Goal: Register for event/course

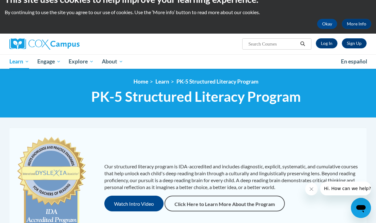
scroll to position [18, 0]
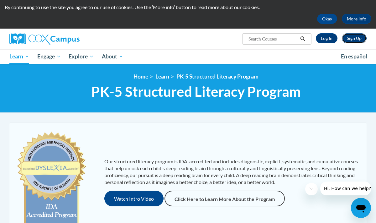
click at [360, 39] on link "Sign Up" at bounding box center [354, 38] width 25 height 10
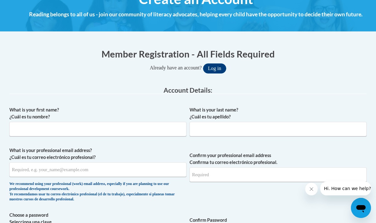
scroll to position [88, 0]
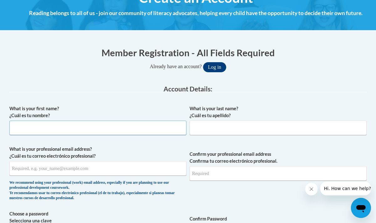
click at [149, 131] on input "What is your first name? ¿Cuál es tu nombre?" at bounding box center [97, 127] width 177 height 14
type input "Brett"
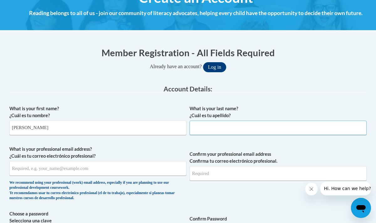
click at [203, 124] on input "What is your last name? ¿Cuál es tu apellido?" at bounding box center [278, 127] width 177 height 14
type input "Meinecke"
click at [142, 170] on input "What is your professional email address? ¿Cuál es tu correo electrónico profesi…" at bounding box center [97, 168] width 177 height 14
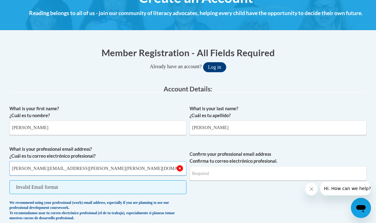
type input "[PERSON_NAME][EMAIL_ADDRESS][PERSON_NAME][PERSON_NAME][DOMAIN_NAME]"
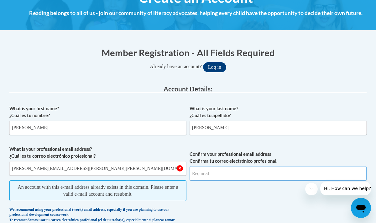
click at [222, 177] on input "Confirm your professional email address Confirma tu correo electrónico profesio…" at bounding box center [278, 173] width 177 height 14
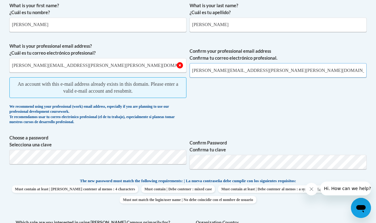
scroll to position [191, 0]
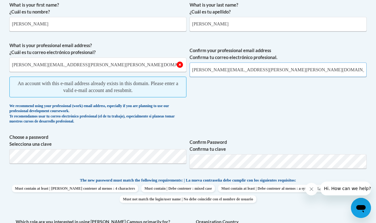
type input "[PERSON_NAME][EMAIL_ADDRESS][PERSON_NAME][PERSON_NAME][DOMAIN_NAME]"
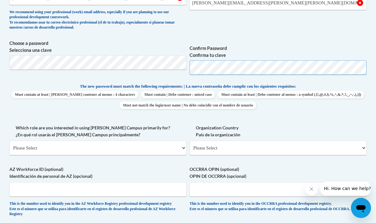
scroll to position [258, 0]
click at [231, 30] on span "Confirm your professional email address Confirma tu correo electrónico profesio…" at bounding box center [278, 4] width 177 height 58
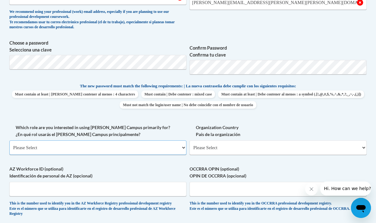
click at [132, 149] on select "Please Select College/University | Colegio/Universidad Community/Nonprofit Part…" at bounding box center [97, 147] width 177 height 14
select select "fbf2d438-af2f-41f8-98f1-81c410e29de3"
click at [9, 140] on select "Please Select College/University | Colegio/Universidad Community/Nonprofit Part…" at bounding box center [97, 147] width 177 height 14
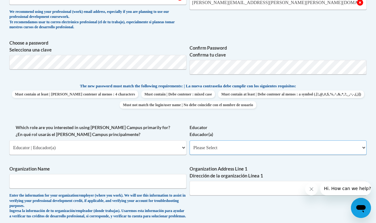
click at [224, 152] on select "Please Select Early Learning/Daycare Teacher/Family Home Care Provider | Maestr…" at bounding box center [278, 147] width 177 height 14
select select "8e40623d-54d0-45cd-9f92-5df65cd3f8cf"
click at [190, 140] on select "Please Select Early Learning/Daycare Teacher/Family Home Care Provider | Maestr…" at bounding box center [278, 147] width 177 height 14
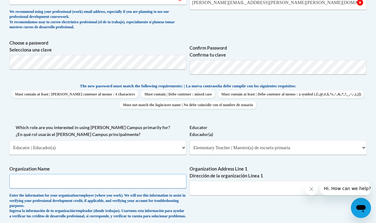
click at [145, 180] on input "Organization Name" at bounding box center [97, 181] width 177 height 14
type input "Franklin Public Schools"
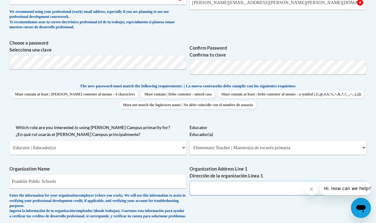
click at [204, 184] on input "Organization Address Line 1 Dirección de la organización Línea 1" at bounding box center [278, 188] width 177 height 14
paste input "8255 W Forest Hill Ave, Franklin, WI 53132"
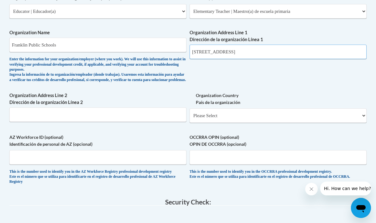
scroll to position [395, 0]
type input "8255 W Forest Hill Ave, Franklin, WI 53132"
click at [220, 120] on select "Please Select United States | Estados Unidos Outside of the United States | Fue…" at bounding box center [278, 115] width 177 height 14
select select "ad49bcad-a171-4b2e-b99c-48b446064914"
click at [190, 113] on select "Please Select United States | Estados Unidos Outside of the United States | Fue…" at bounding box center [278, 115] width 177 height 14
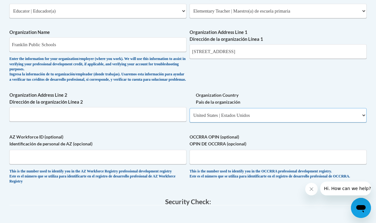
select select
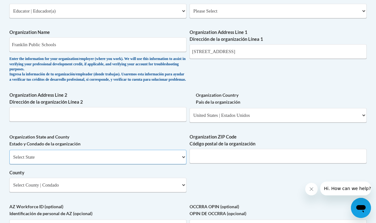
click at [121, 163] on select "Select State Alabama Alaska Arizona Arkansas California Colorado Connecticut De…" at bounding box center [97, 157] width 177 height 14
select select "Wisconsin"
click at [9, 155] on select "Select State Alabama Alaska Arizona Arkansas California Colorado Connecticut De…" at bounding box center [97, 157] width 177 height 14
click at [136, 188] on select "Select County Adams Ashland Barron Bayfield Brown Buffalo Burnett Calumet Chipp…" at bounding box center [97, 185] width 177 height 14
select select "Waukesha"
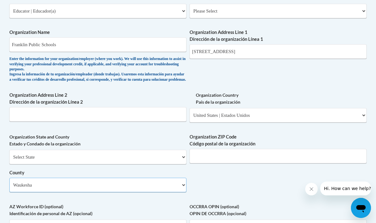
click at [9, 183] on select "Select County Adams Ashland Barron Bayfield Brown Buffalo Burnett Calumet Chipp…" at bounding box center [97, 185] width 177 height 14
click at [237, 158] on input "Organization ZIP Code Código postal de la organización" at bounding box center [278, 156] width 177 height 14
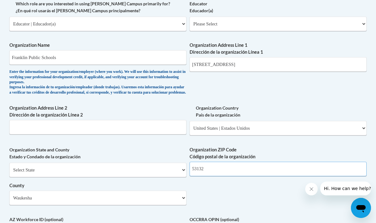
scroll to position [381, 0]
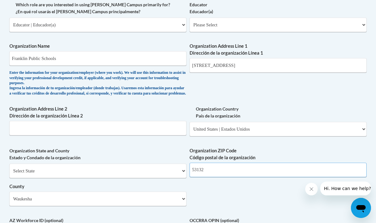
type input "53132"
click at [284, 71] on input "8255 W Forest Hill Ave, Franklin, WI 53132" at bounding box center [278, 65] width 177 height 14
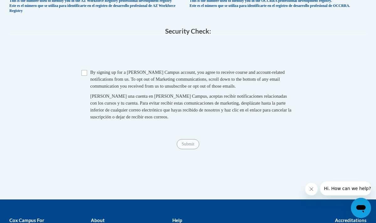
scroll to position [641, 0]
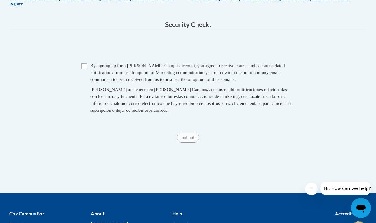
type input "8255 W Forest Hill Ave, Franklin, WI"
click at [84, 69] on input "Checkbox" at bounding box center [85, 66] width 6 height 6
checkbox input "true"
click at [182, 139] on span "Submit" at bounding box center [188, 136] width 23 height 5
click at [190, 139] on span "Submit" at bounding box center [188, 136] width 23 height 5
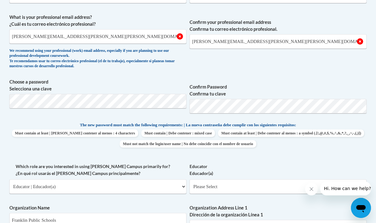
scroll to position [216, 0]
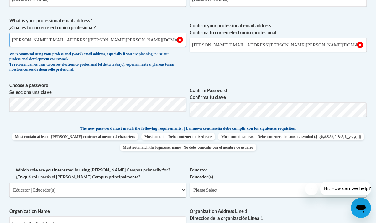
click at [78, 40] on input "[EMAIL_ADDRESS][DOMAIN_NAME]" at bounding box center [97, 40] width 177 height 14
type input "[EMAIL_ADDRESS][DOMAIN_NAME]"
click at [217, 45] on input "[EMAIL_ADDRESS][DOMAIN_NAME]" at bounding box center [278, 45] width 177 height 14
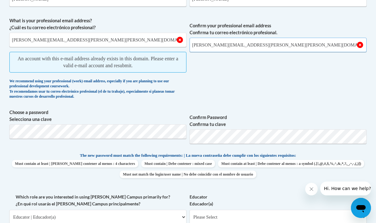
click at [217, 45] on input "[EMAIL_ADDRESS][DOMAIN_NAME]" at bounding box center [278, 45] width 177 height 14
type input "brett"
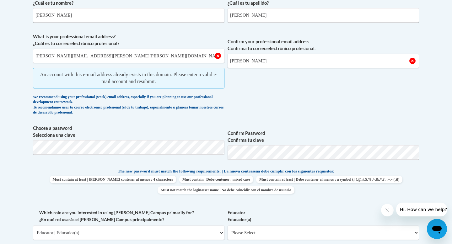
scroll to position [0, 0]
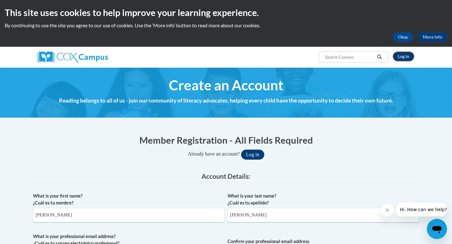
click at [376, 55] on link "Log In" at bounding box center [403, 56] width 22 height 10
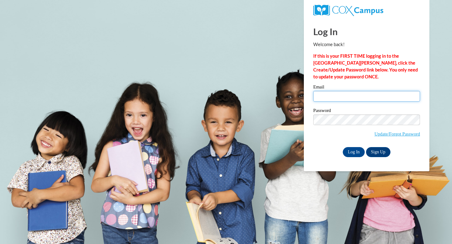
click at [354, 101] on input "Email" at bounding box center [366, 96] width 107 height 11
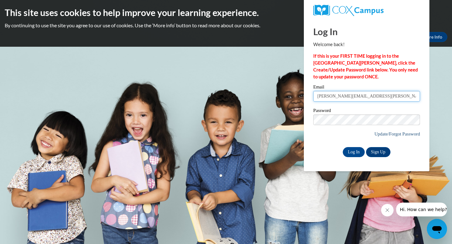
type input "[EMAIL_ADDRESS][DOMAIN_NAME]"
click at [410, 135] on link "Update/Forgot Password" at bounding box center [396, 133] width 45 height 5
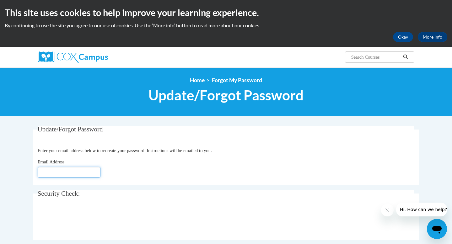
click at [90, 168] on input "Email Address" at bounding box center [69, 172] width 63 height 11
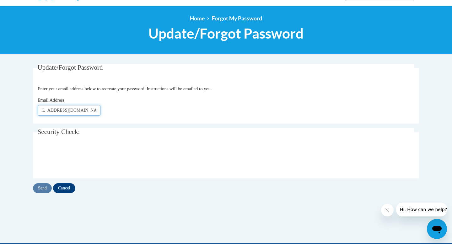
scroll to position [68, 0]
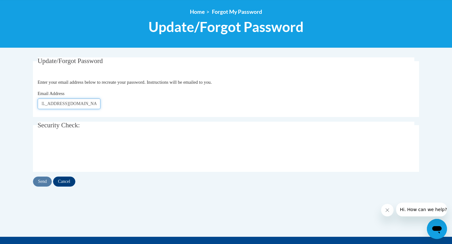
type input "[EMAIL_ADDRESS][DOMAIN_NAME]"
click at [46, 182] on input "Send" at bounding box center [42, 182] width 19 height 10
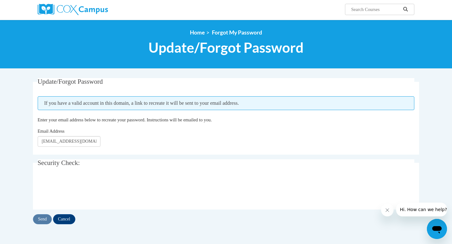
scroll to position [45, 0]
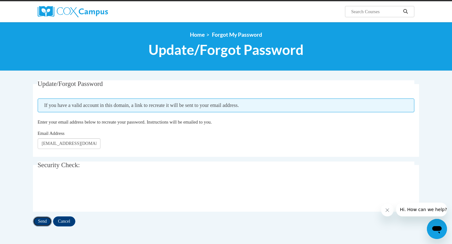
click at [48, 223] on input "Send" at bounding box center [42, 221] width 19 height 10
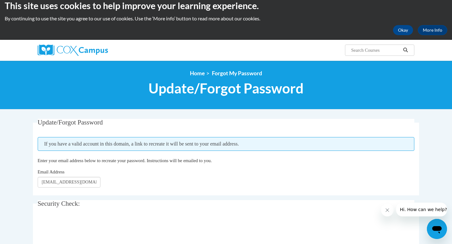
scroll to position [9, 0]
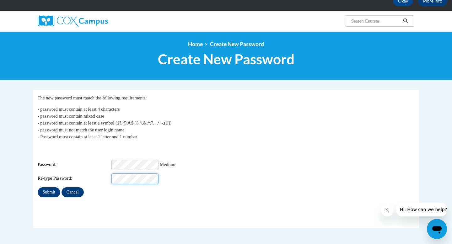
scroll to position [43, 0]
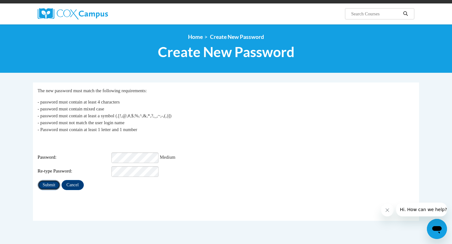
click at [48, 182] on input "Submit" at bounding box center [49, 185] width 23 height 10
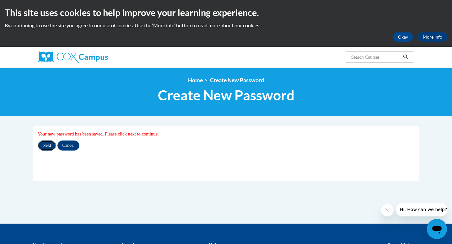
click at [51, 147] on input "Next" at bounding box center [47, 146] width 19 height 10
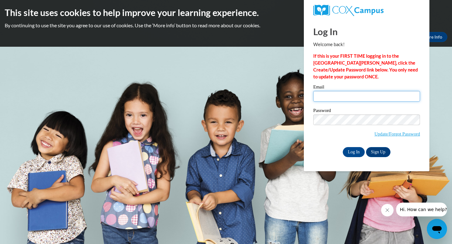
click at [334, 98] on input "Email" at bounding box center [366, 96] width 107 height 11
type input "brett.meinecke@franklin.k12.wi.us"
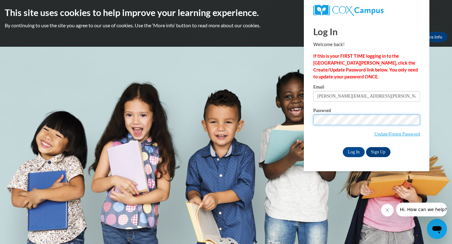
click at [343, 147] on input "Log In" at bounding box center [354, 152] width 22 height 10
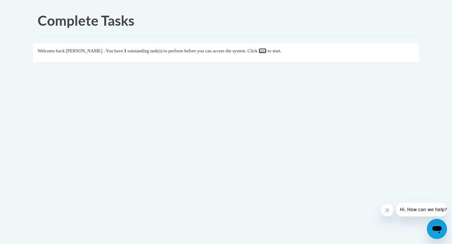
click at [266, 53] on link "here" at bounding box center [262, 50] width 8 height 5
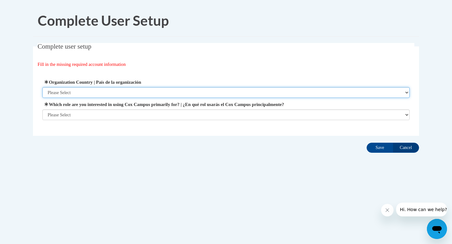
click at [249, 94] on select "Please Select [GEOGRAPHIC_DATA] | [GEOGRAPHIC_DATA] Outside of [GEOGRAPHIC_DATA…" at bounding box center [225, 92] width 367 height 11
select select "ad49bcad-a171-4b2e-b99c-48b446064914"
click at [42, 87] on select "Please Select United States | Estados Unidos Outside of the United States | Fue…" at bounding box center [225, 92] width 367 height 11
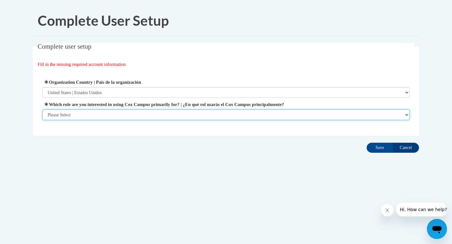
click at [234, 116] on select "Please Select College/University | Colegio/Universidad Community/Nonprofit Part…" at bounding box center [225, 114] width 367 height 11
select select "fbf2d438-af2f-41f8-98f1-81c410e29de3"
click at [42, 120] on select "Please Select College/University | Colegio/Universidad Community/Nonprofit Part…" at bounding box center [225, 114] width 367 height 11
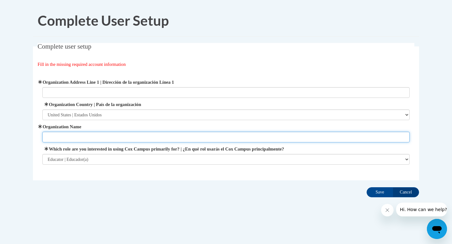
click at [172, 139] on input "Organization Name" at bounding box center [225, 137] width 367 height 11
type input "Franklin Public Schools"
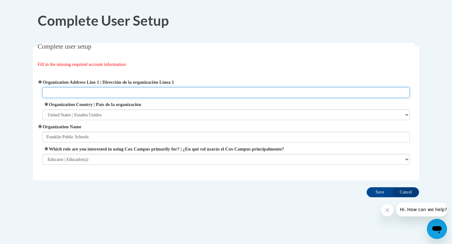
click at [93, 90] on input "Organization Address Line 1 | Dirección de la organización Línea 1" at bounding box center [225, 92] width 367 height 11
paste input "8255 W Forest Hill Ave, Franklin, WI"
type input "8255 W Forest Hill Ave, Franklin, WI"
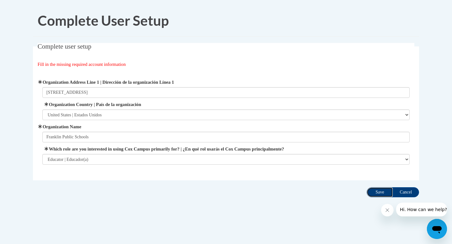
click at [382, 191] on input "Save" at bounding box center [379, 192] width 26 height 10
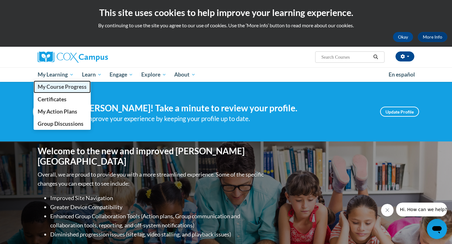
click at [54, 84] on span "My Course Progress" at bounding box center [62, 86] width 49 height 7
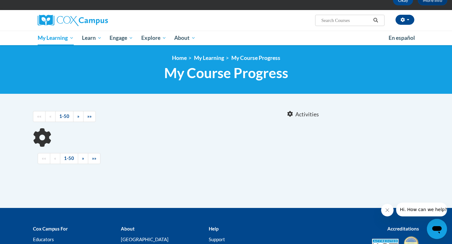
scroll to position [58, 0]
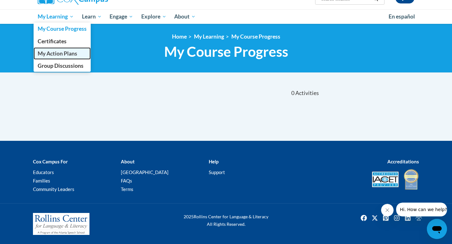
click at [61, 51] on span "My Action Plans" at bounding box center [58, 53] width 40 height 7
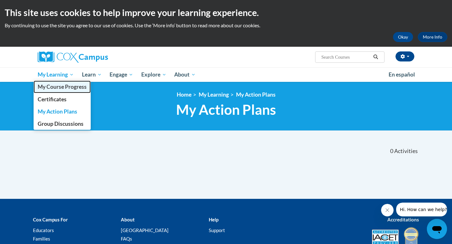
click at [61, 86] on span "My Course Progress" at bounding box center [62, 86] width 49 height 7
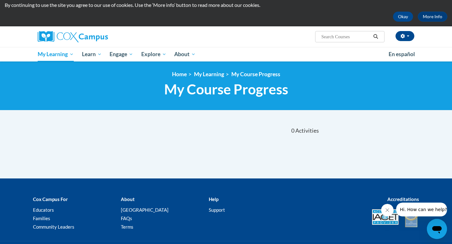
scroll to position [22, 0]
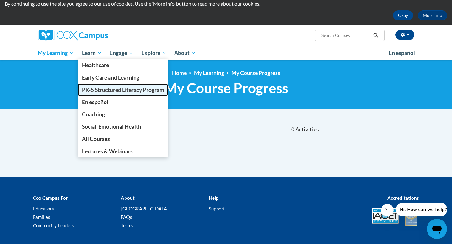
click at [106, 93] on span "PK-5 Structured Literacy Program" at bounding box center [123, 90] width 82 height 7
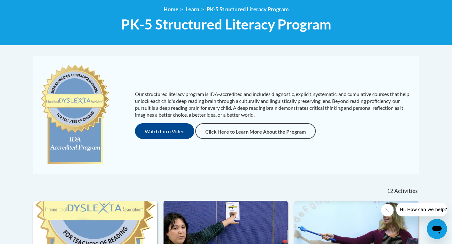
scroll to position [87, 0]
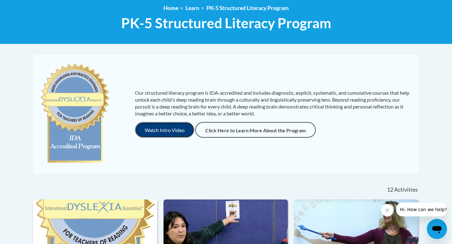
click at [153, 127] on button "Watch Intro Video" at bounding box center [164, 130] width 59 height 16
